Goal: Task Accomplishment & Management: Use online tool/utility

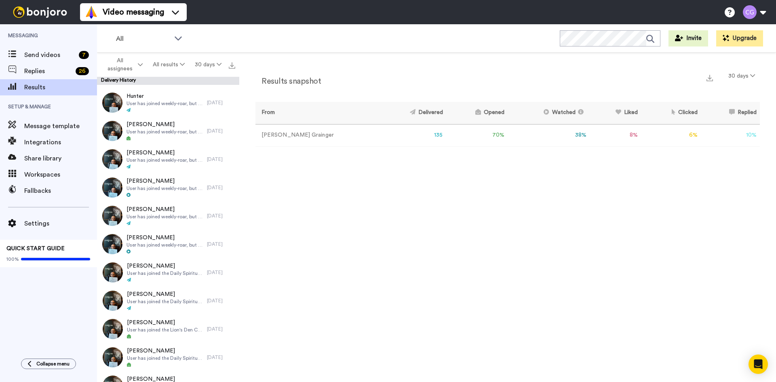
scroll to position [40, 0]
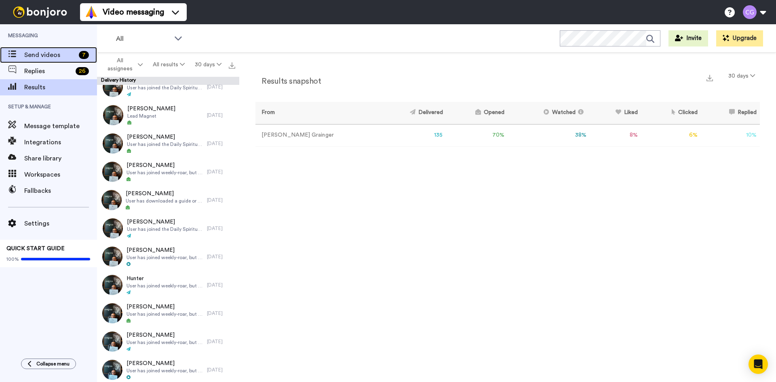
click at [58, 56] on span "Send videos" at bounding box center [49, 55] width 51 height 10
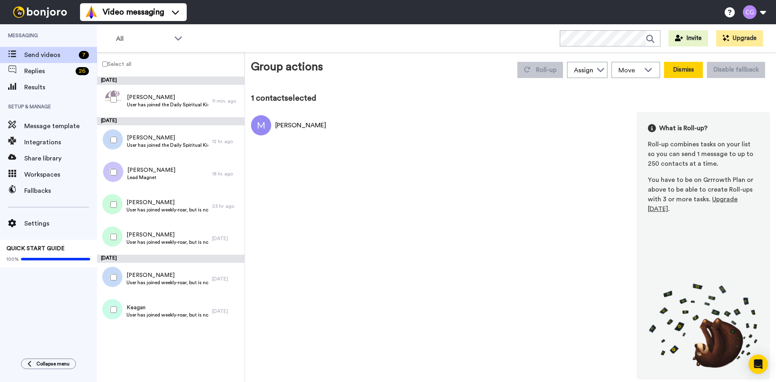
click at [695, 76] on button "Dismiss" at bounding box center [683, 70] width 39 height 16
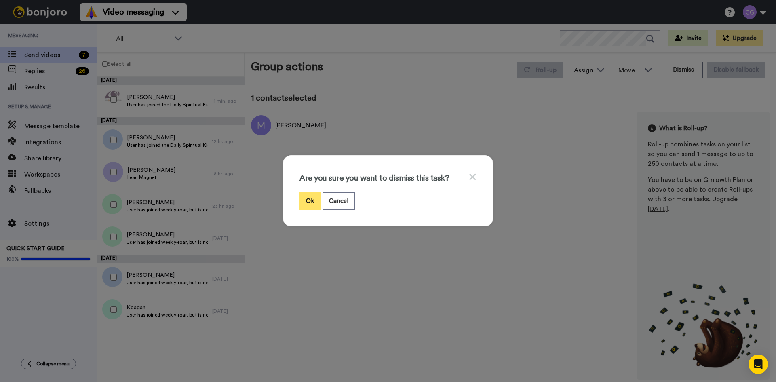
click at [307, 204] on button "Ok" at bounding box center [309, 200] width 21 height 17
